Goal: Information Seeking & Learning: Learn about a topic

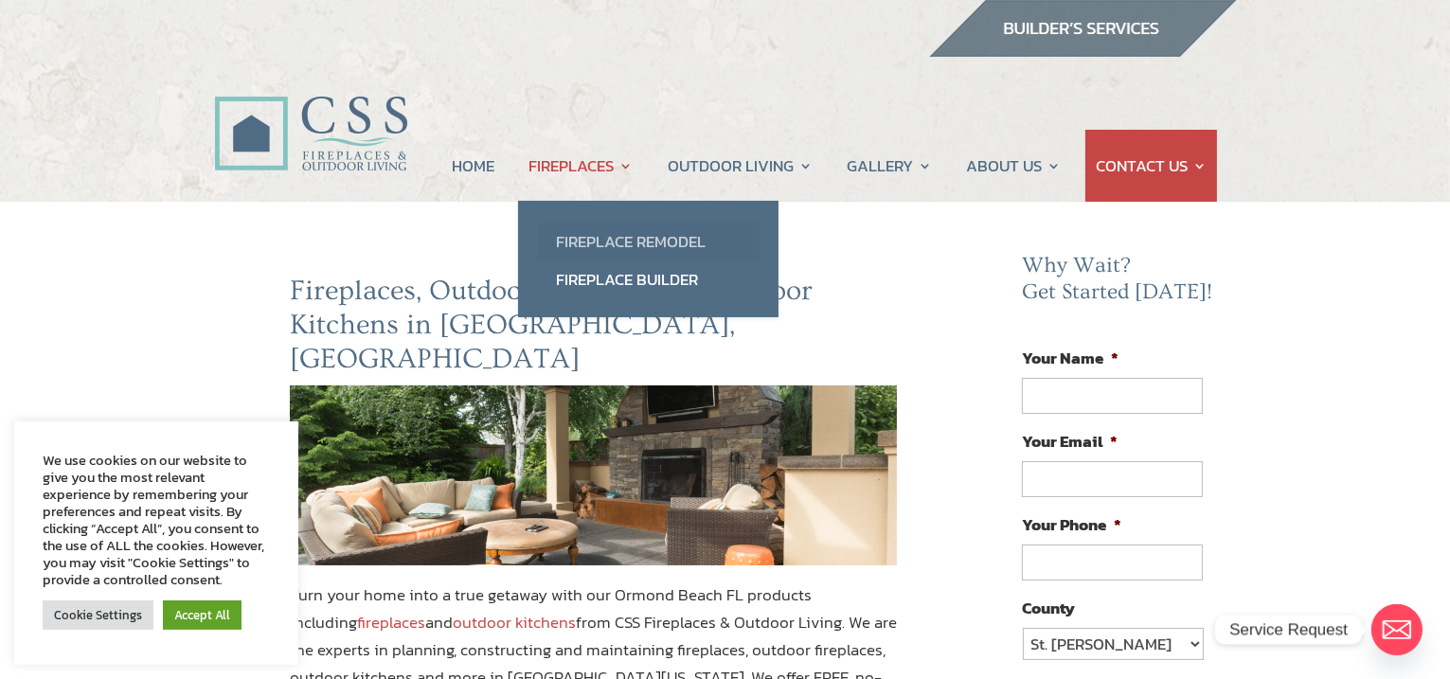
click at [587, 242] on link "Fireplace Remodel" at bounding box center [648, 242] width 223 height 38
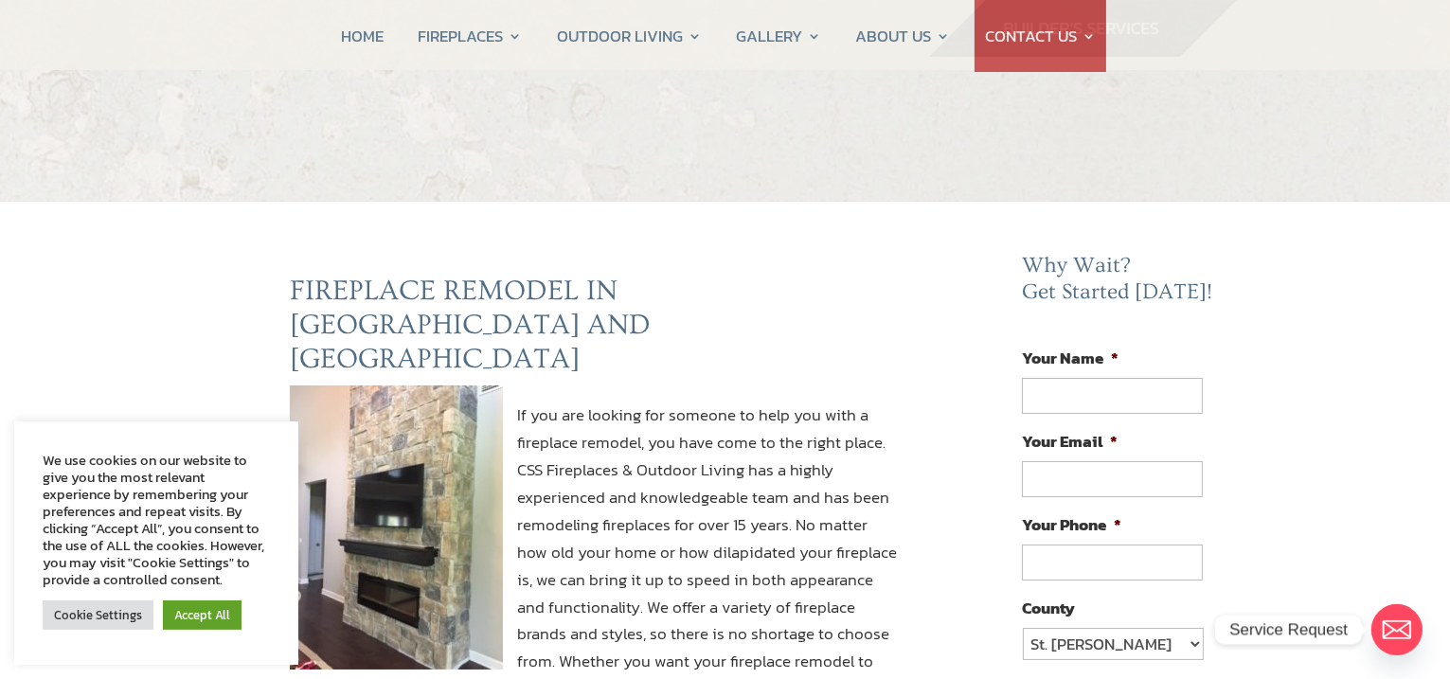
scroll to position [157, 0]
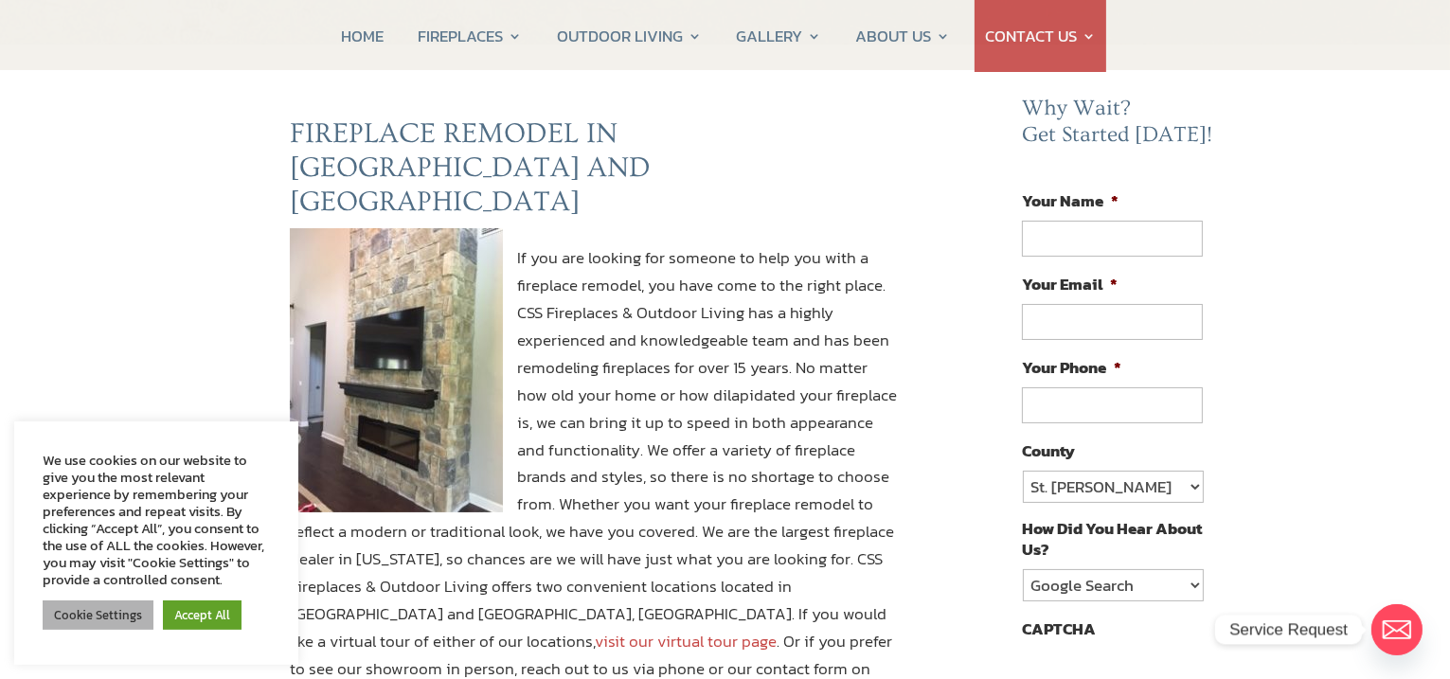
click at [112, 619] on link "Cookie Settings" at bounding box center [98, 614] width 111 height 29
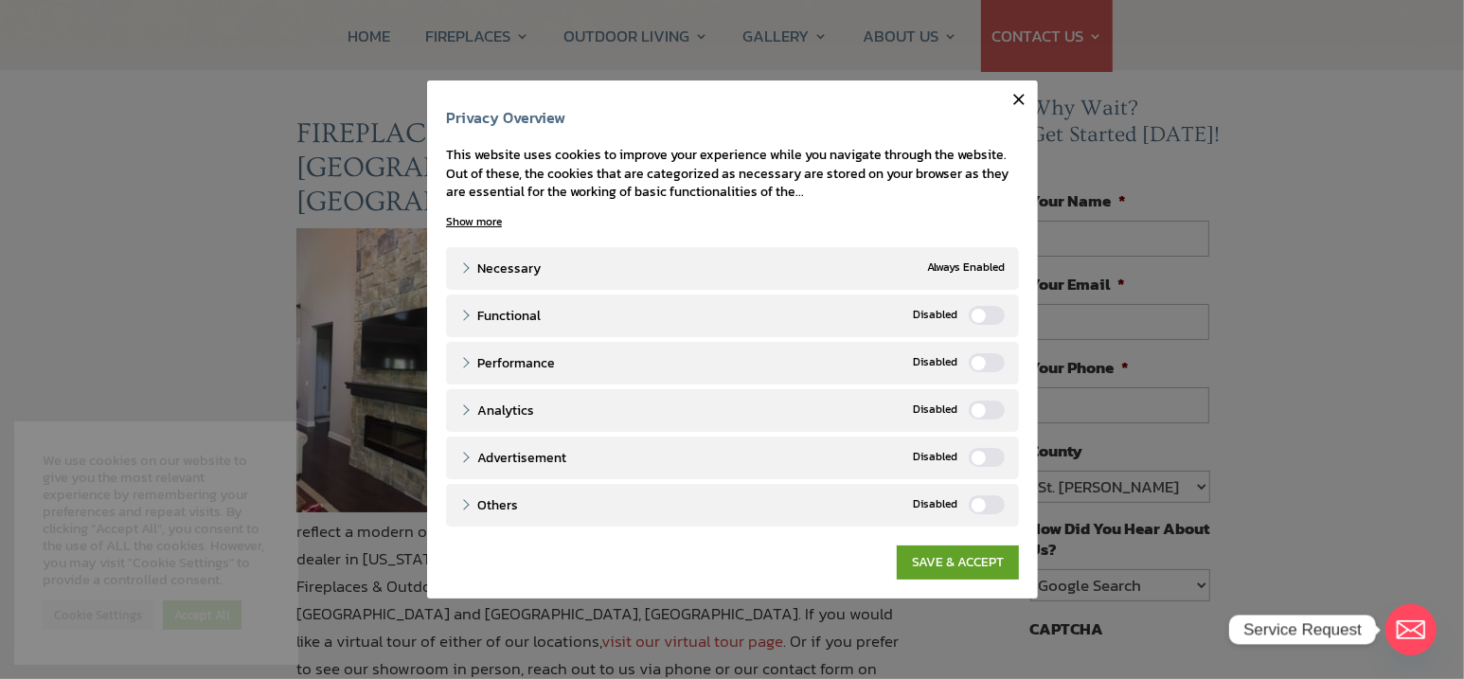
click at [988, 315] on label "Functional" at bounding box center [987, 315] width 36 height 19
click at [0, 0] on input "Functional" at bounding box center [0, 0] width 0 height 0
click at [1003, 366] on div "Performance" at bounding box center [987, 363] width 36 height 20
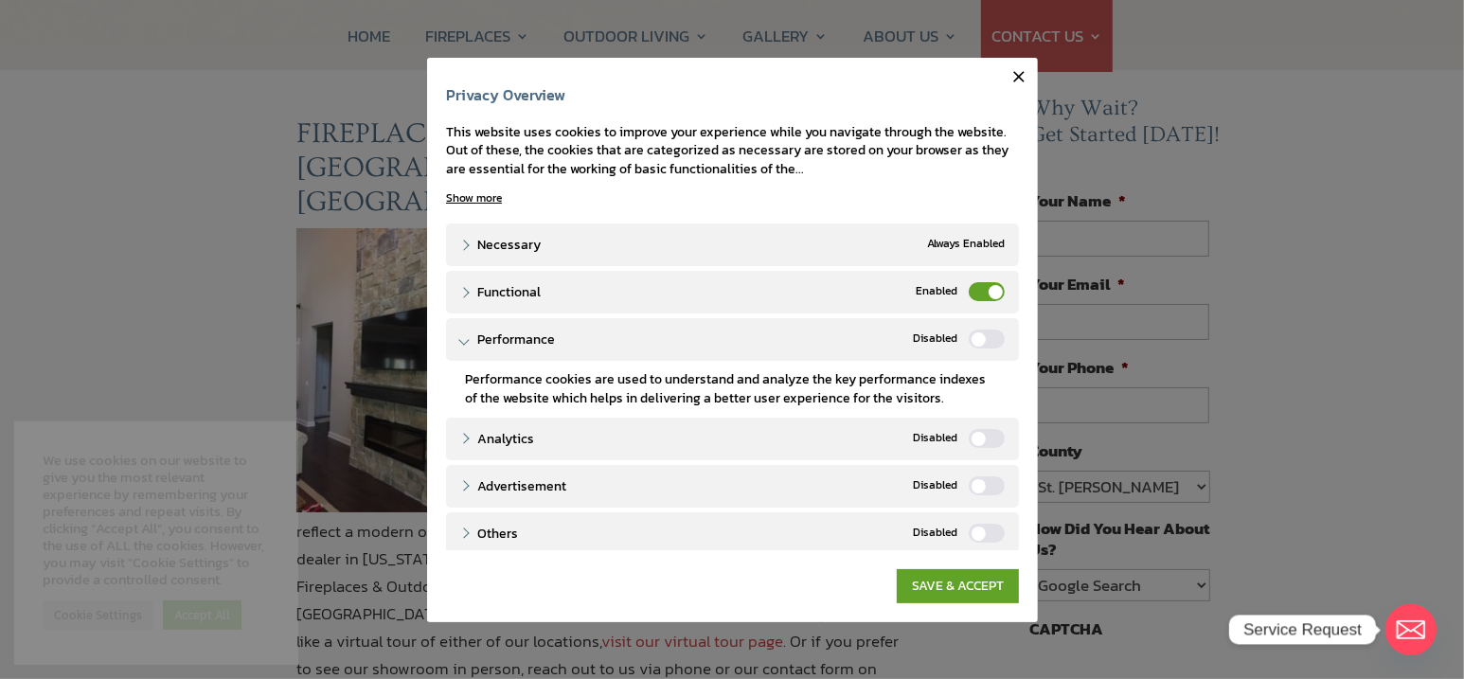
click at [970, 337] on label "Performance" at bounding box center [987, 338] width 36 height 19
click at [0, 0] on input "Performance" at bounding box center [0, 0] width 0 height 0
click at [970, 440] on label "Analytics" at bounding box center [987, 438] width 36 height 19
click at [0, 0] on input "Analytics" at bounding box center [0, 0] width 0 height 0
click at [969, 433] on label "Analytics" at bounding box center [987, 438] width 36 height 19
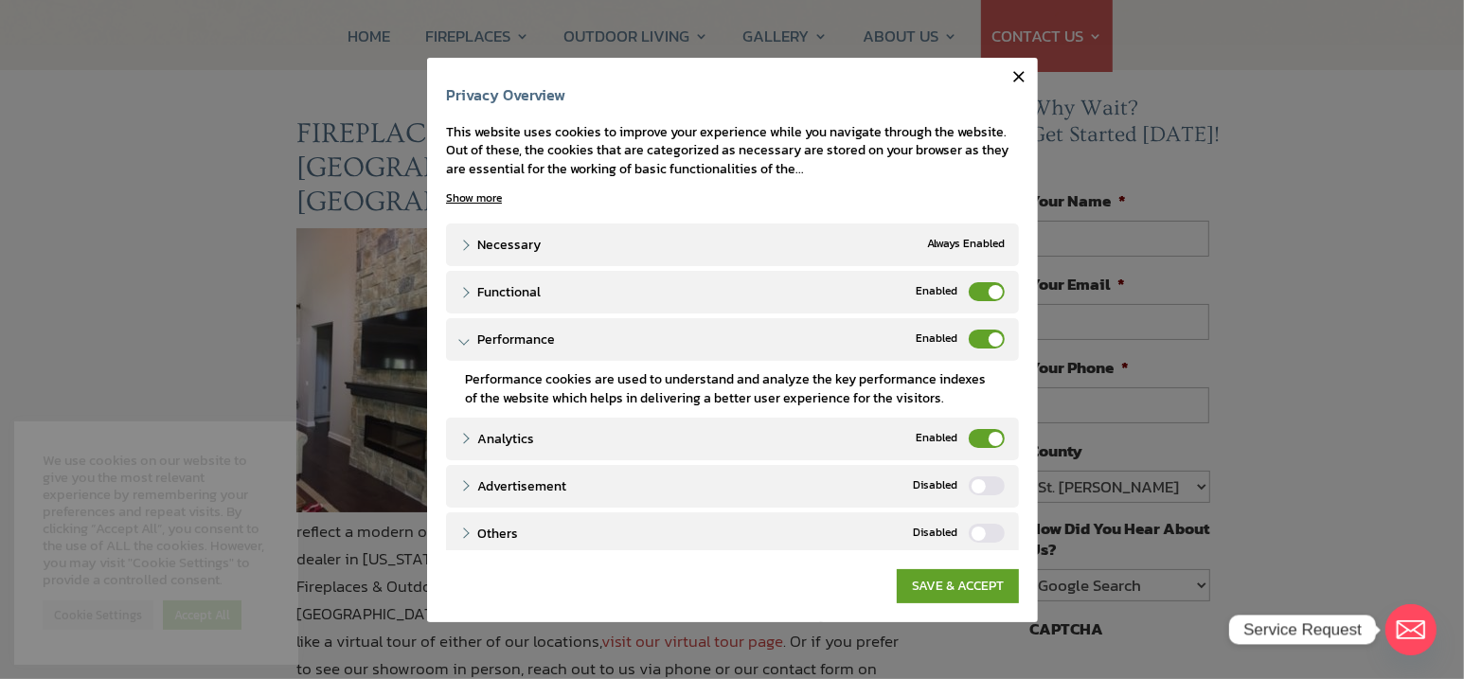
click at [0, 0] on input "Analytics" at bounding box center [0, 0] width 0 height 0
click at [969, 333] on label "Performance" at bounding box center [987, 338] width 36 height 19
click at [0, 0] on input "Performance" at bounding box center [0, 0] width 0 height 0
click at [969, 294] on label "Functional" at bounding box center [987, 291] width 36 height 19
click at [0, 0] on input "Functional" at bounding box center [0, 0] width 0 height 0
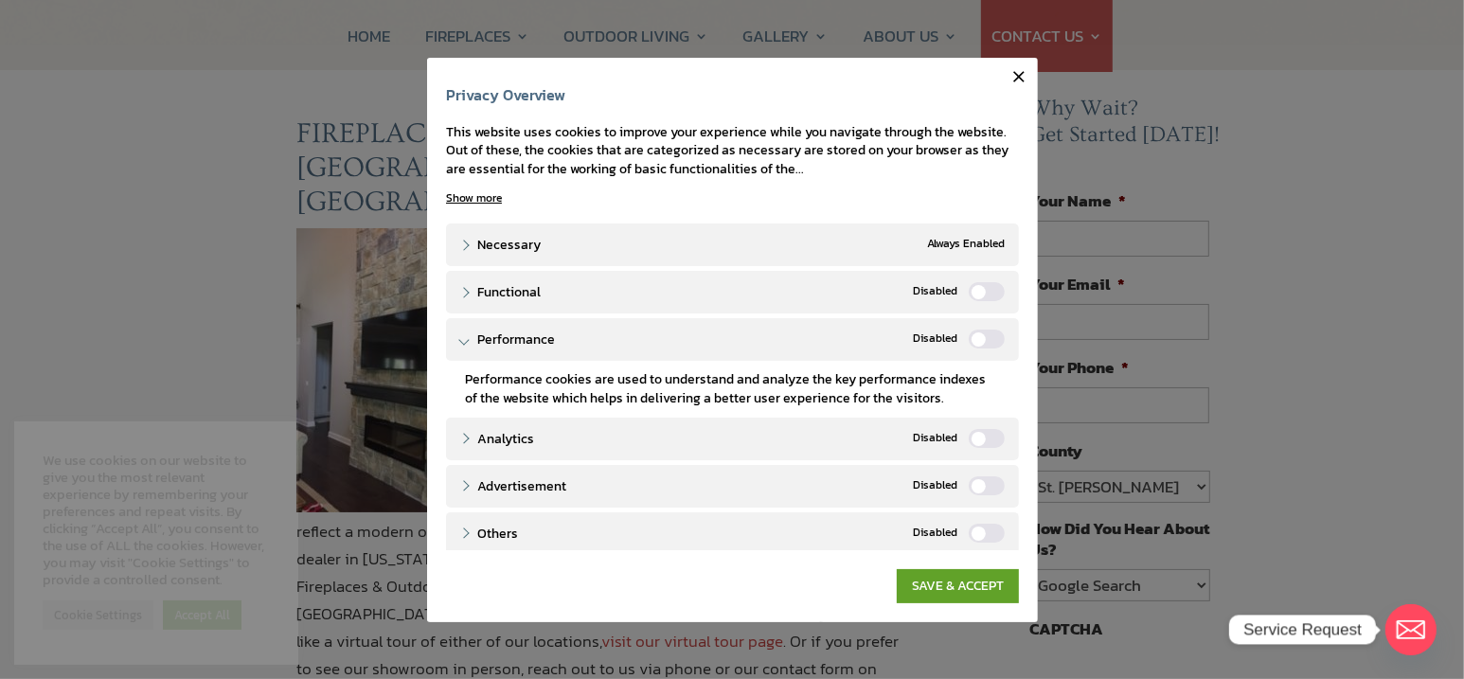
click at [954, 576] on link "SAVE & ACCEPT" at bounding box center [958, 586] width 122 height 34
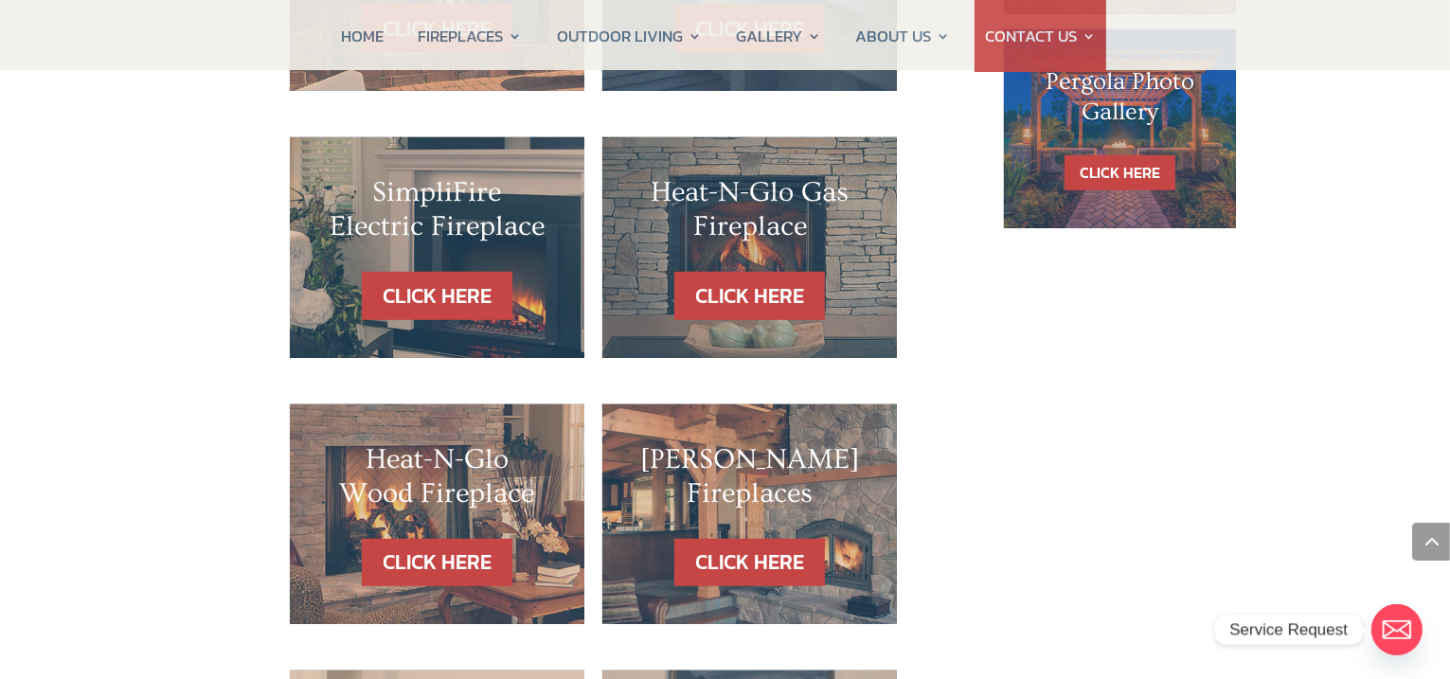
scroll to position [1262, 0]
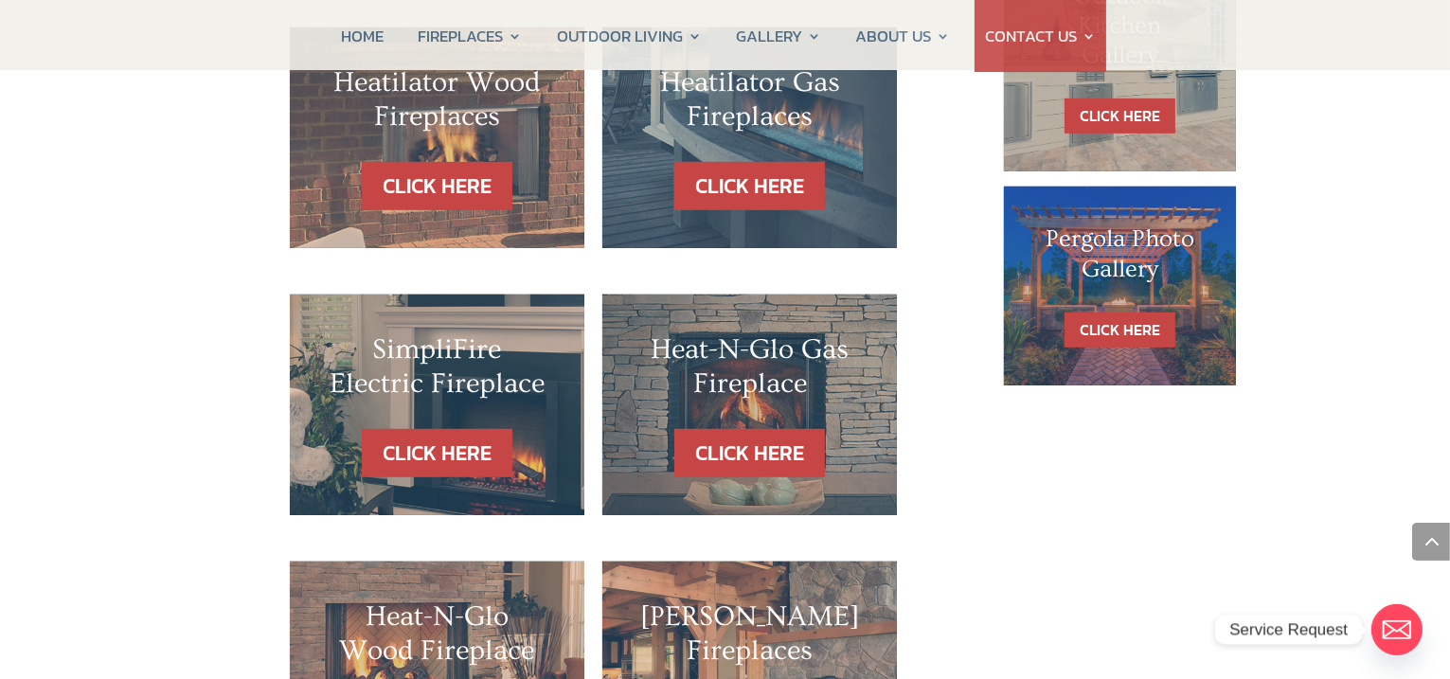
click at [485, 599] on h2 "Heat-N-Glo Wood Fireplace" at bounding box center [437, 638] width 219 height 78
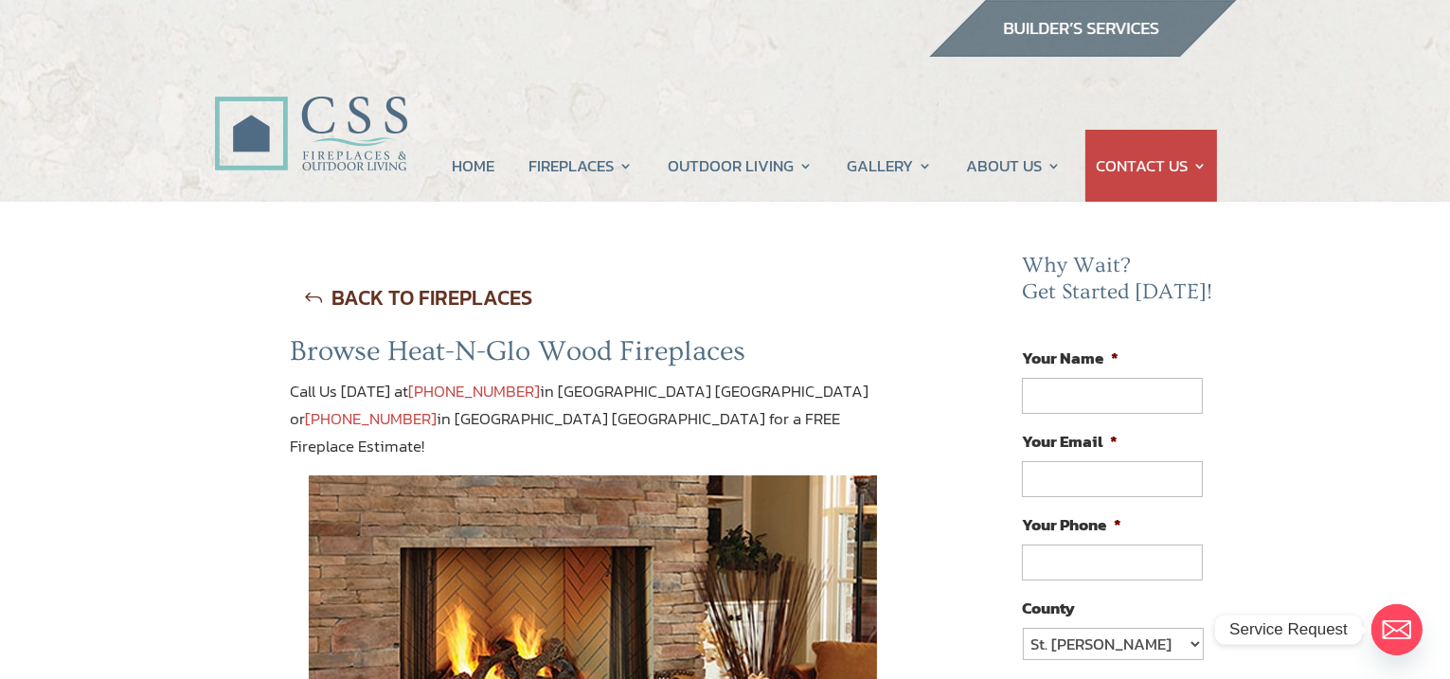
scroll to position [157, 0]
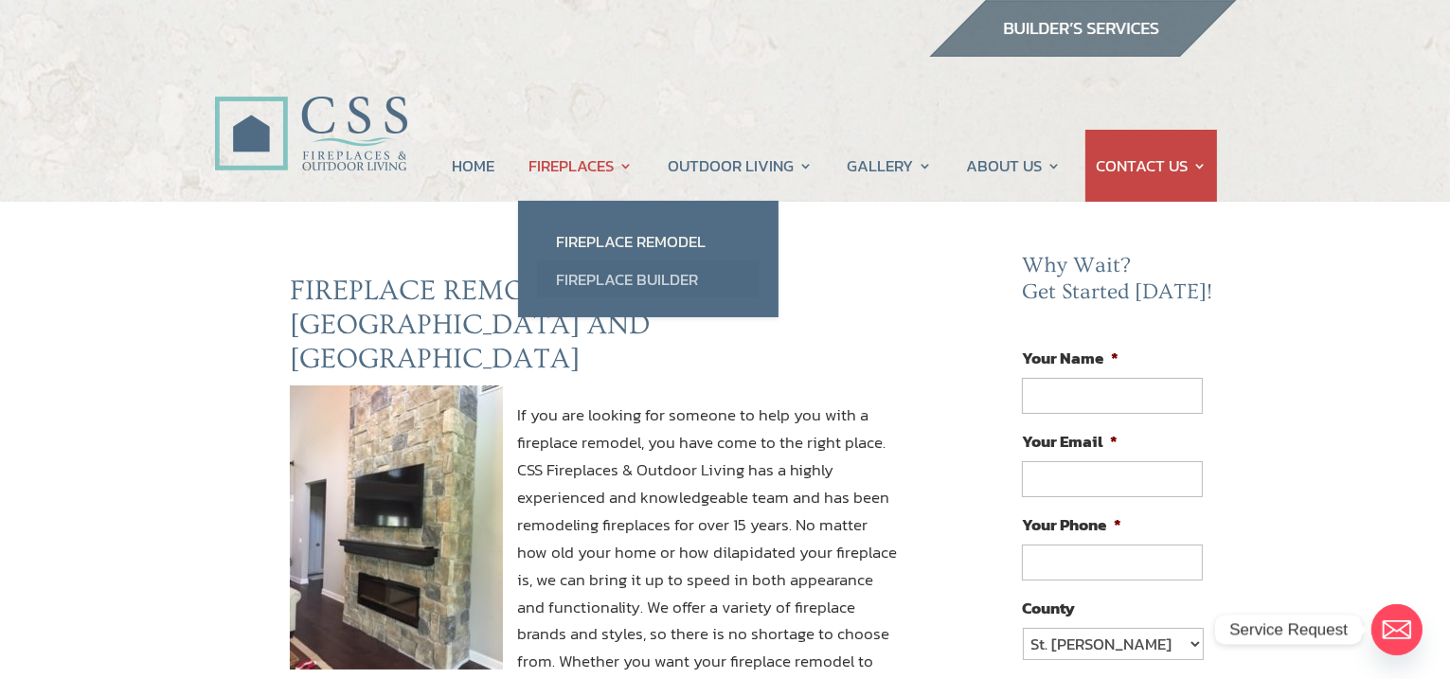
click at [602, 284] on link "Fireplace Builder" at bounding box center [648, 279] width 223 height 38
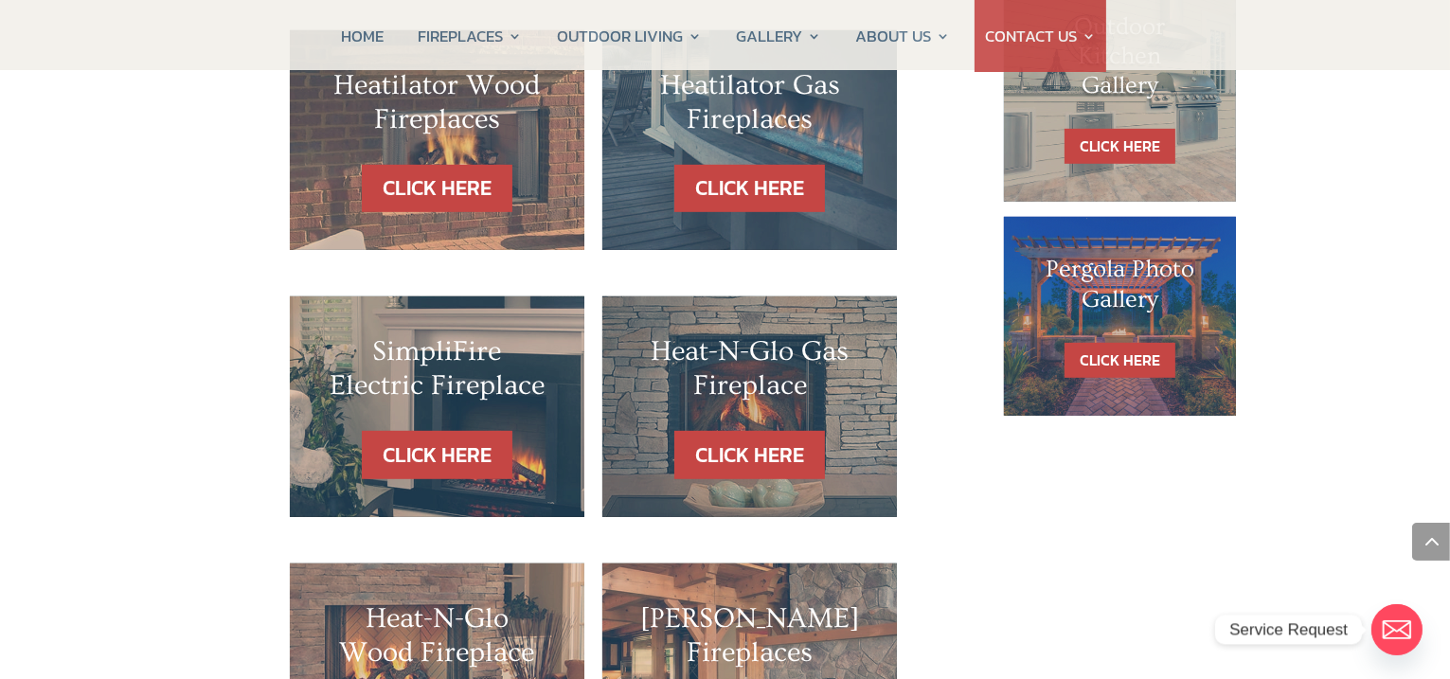
scroll to position [1262, 0]
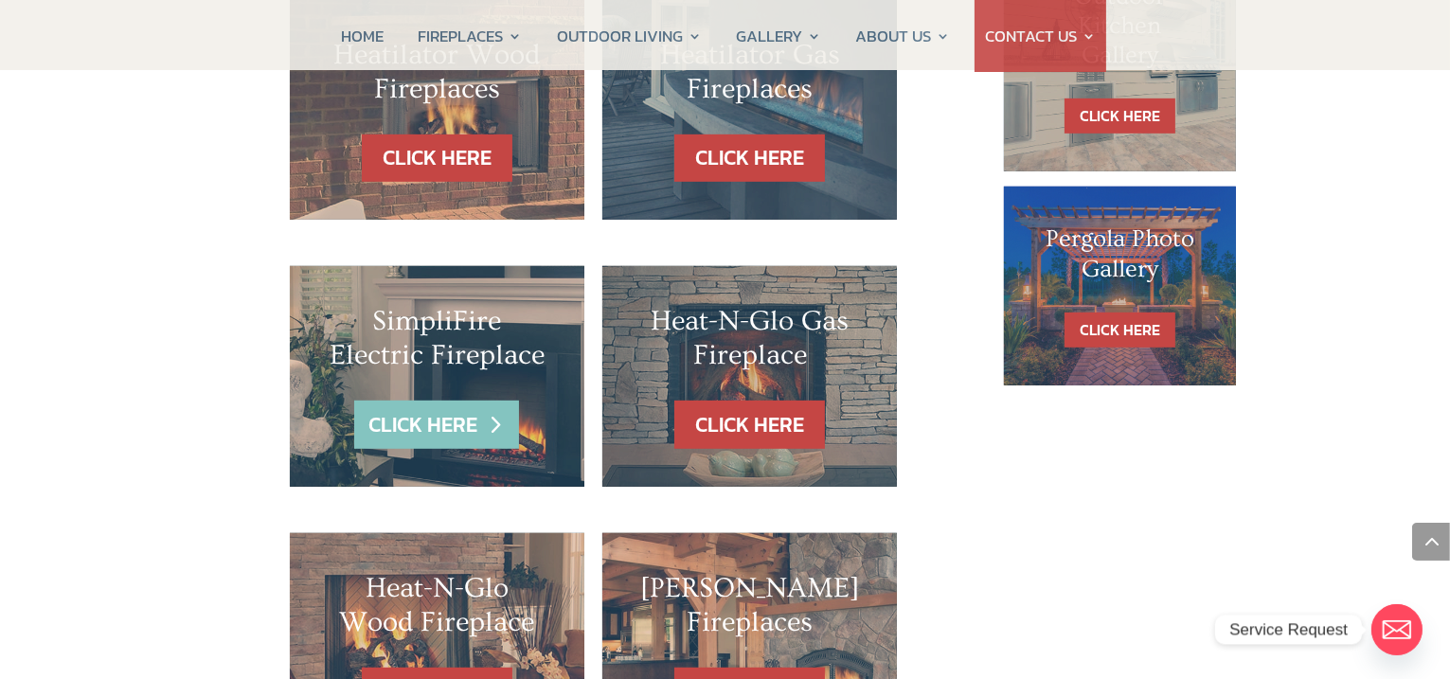
click at [444, 402] on link "CLICK HERE" at bounding box center [436, 425] width 165 height 48
